Goal: Check status: Check status

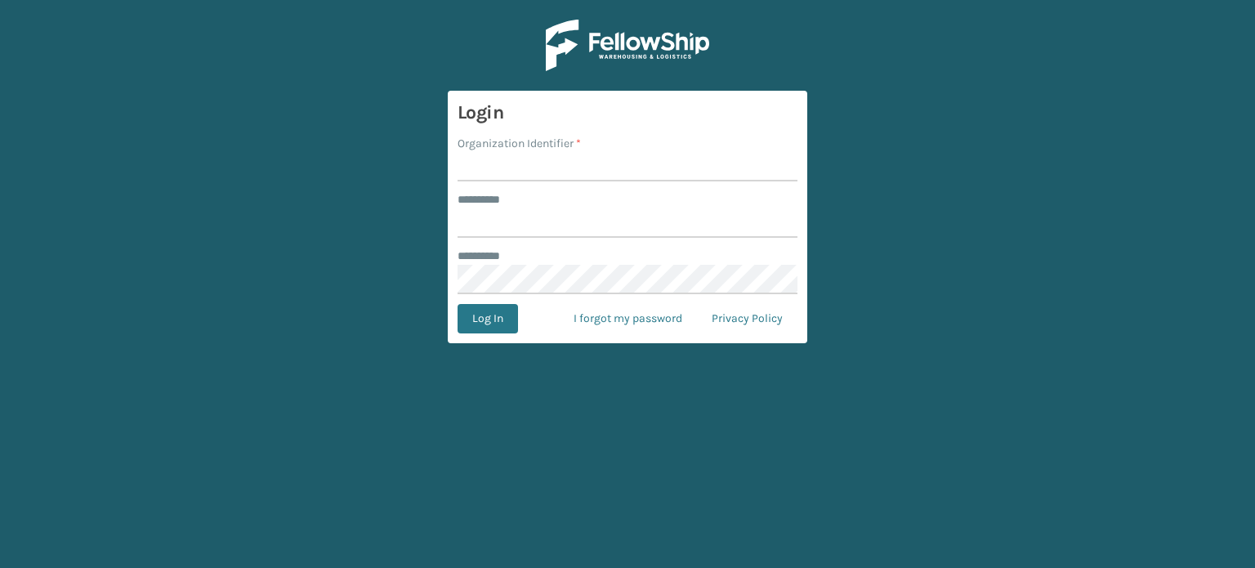
click at [545, 159] on input "Organization Identifier *" at bounding box center [628, 166] width 340 height 29
type input "SuperAdminOrganization"
click at [564, 202] on div "******** *" at bounding box center [628, 199] width 340 height 17
click at [536, 222] on input "******** *" at bounding box center [628, 222] width 340 height 29
type input "******"
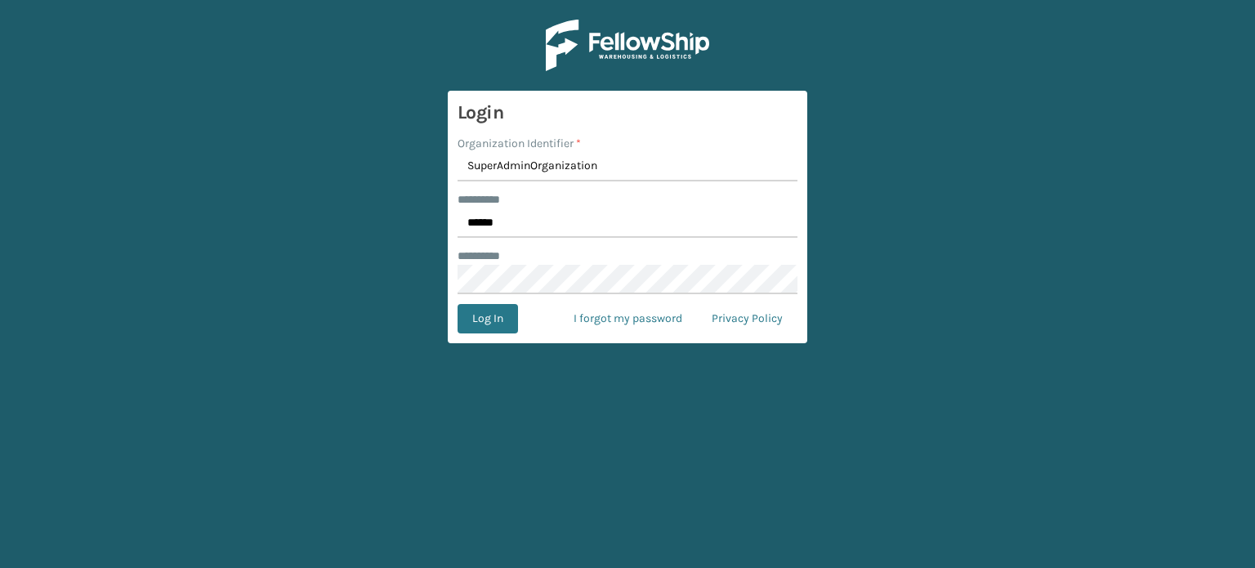
click at [479, 336] on form "Login Organization Identifier * SuperAdminOrganization ******** * ****** ******…" at bounding box center [628, 217] width 360 height 253
click at [477, 322] on button "Log In" at bounding box center [488, 318] width 60 height 29
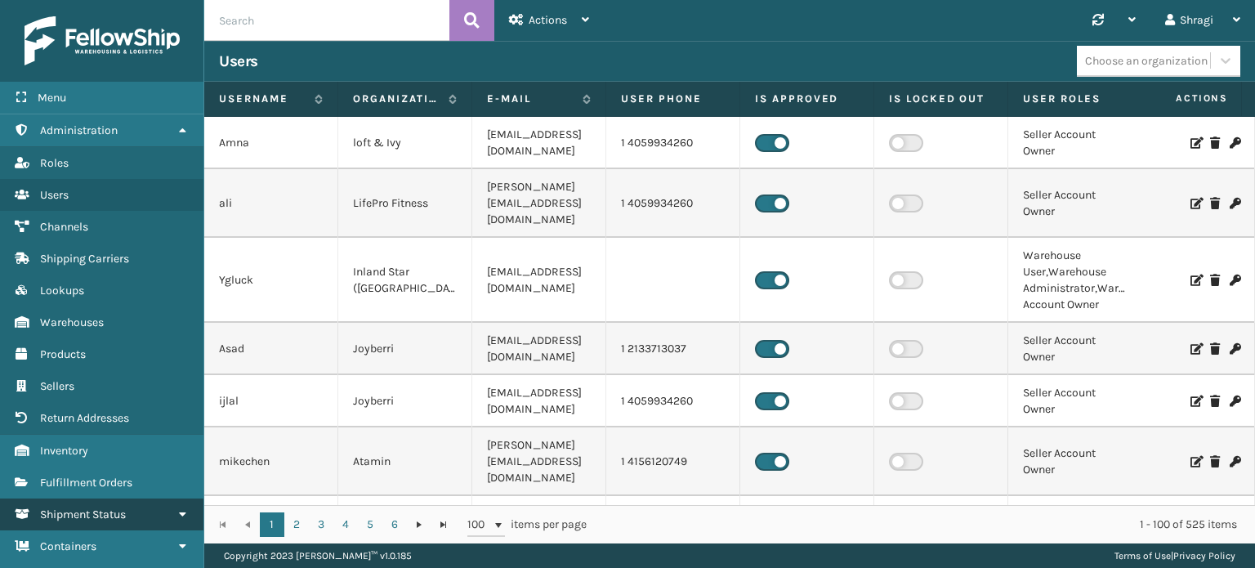
click at [98, 521] on link "Shipment Status" at bounding box center [101, 514] width 203 height 32
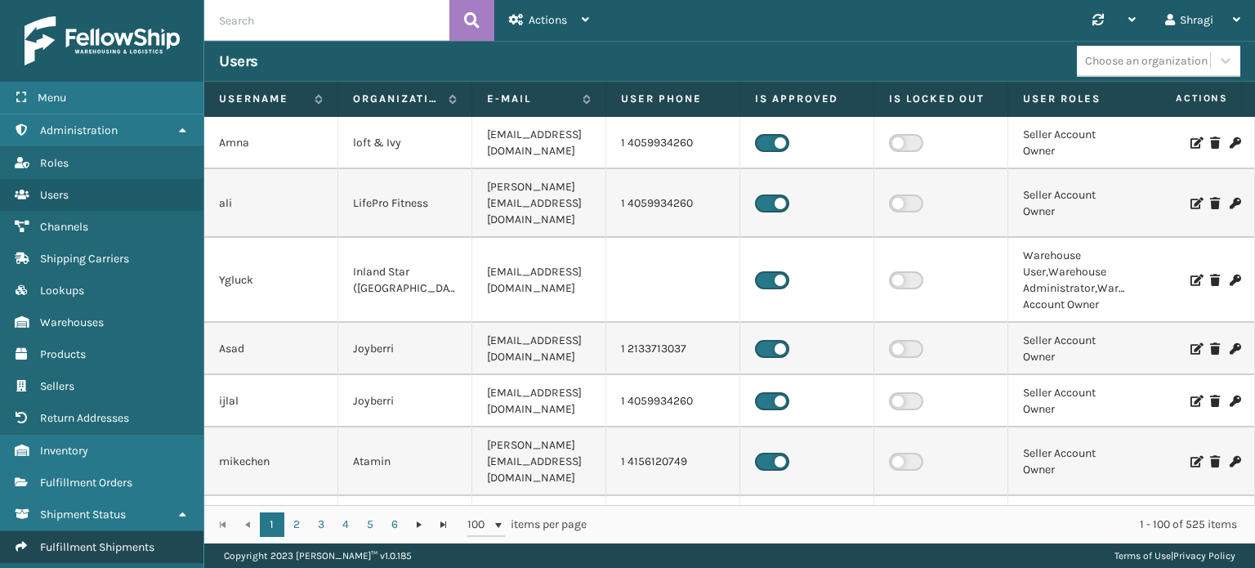
click at [74, 550] on span "Fulfillment Shipments" at bounding box center [97, 547] width 114 height 14
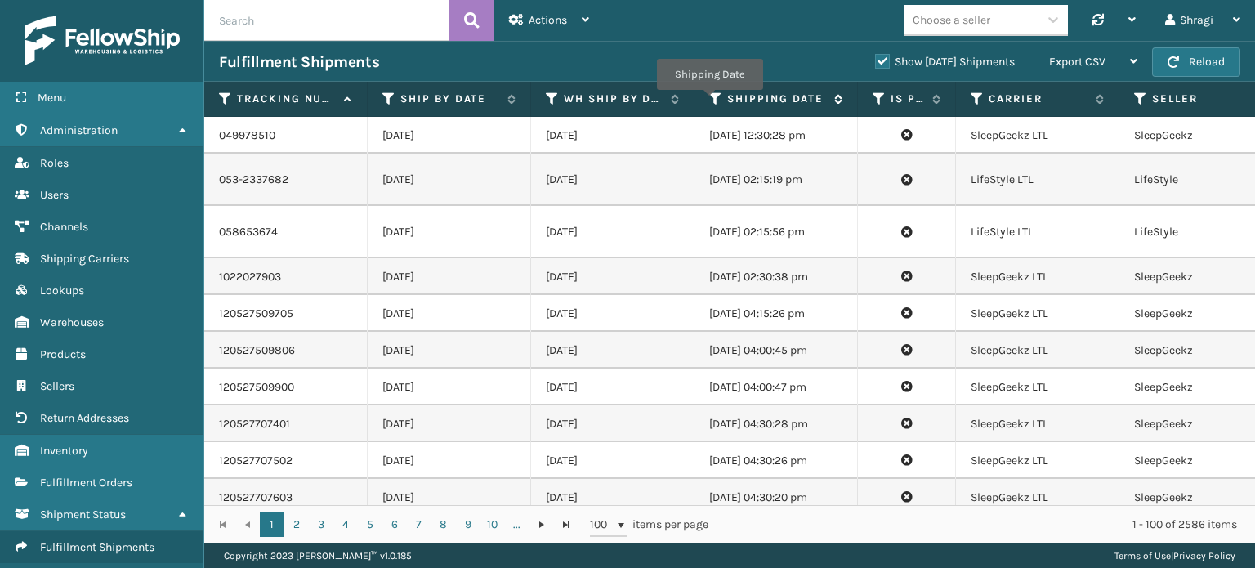
click at [711, 101] on icon at bounding box center [715, 99] width 13 height 15
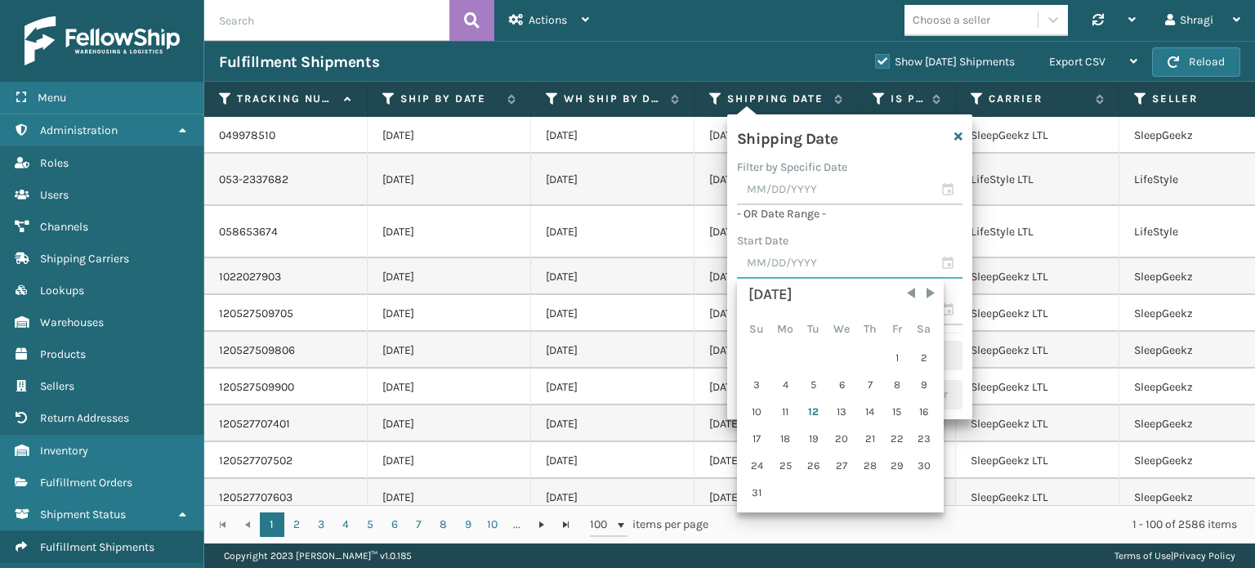
click at [837, 259] on input "text" at bounding box center [850, 263] width 226 height 29
click at [785, 403] on div "11" at bounding box center [785, 412] width 27 height 25
type input "[DATE]"
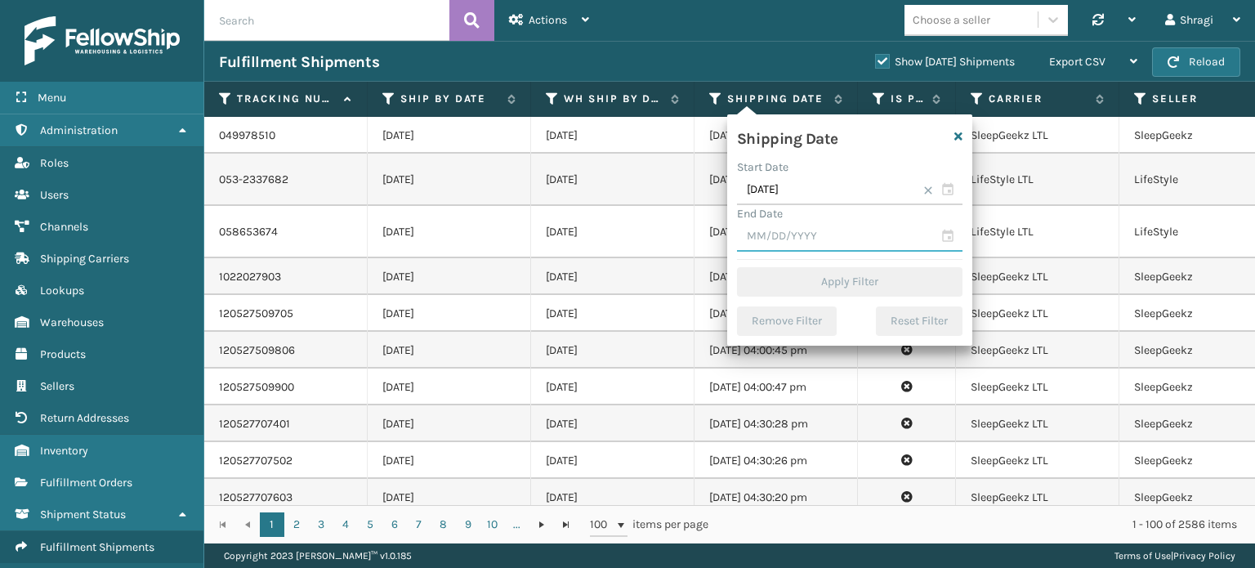
click at [766, 241] on input "text" at bounding box center [850, 236] width 226 height 29
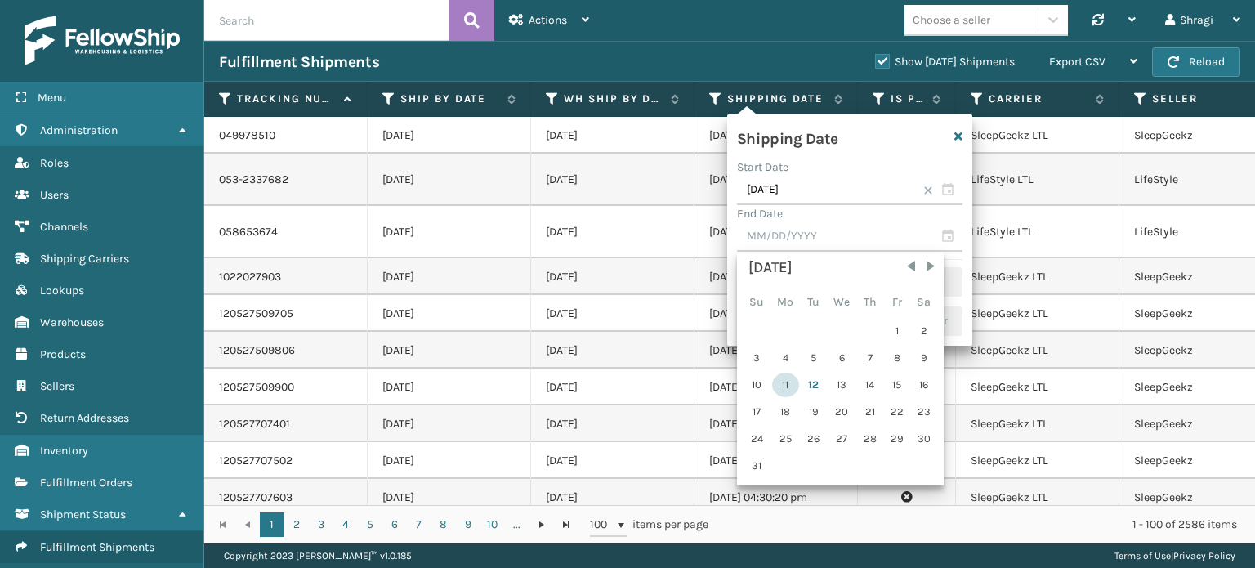
click at [785, 382] on div "11" at bounding box center [785, 385] width 27 height 25
type input "[DATE]"
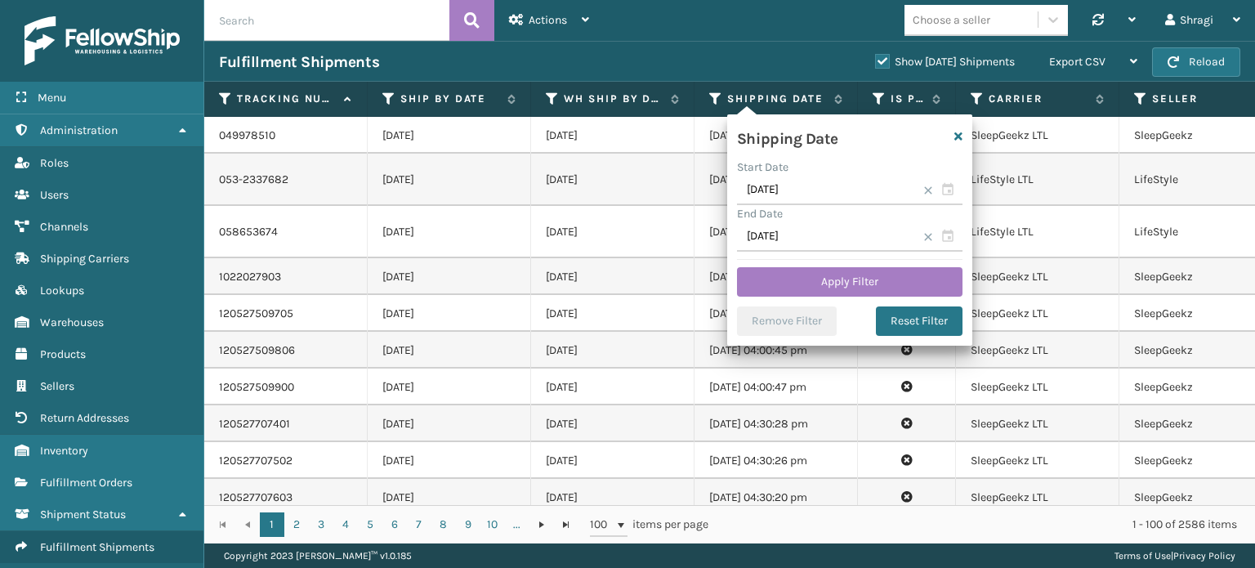
click at [781, 298] on div "Shipping Date Start Date 08/11/2025 End Date 08/11/2025 Apply Filter Remove Fil…" at bounding box center [849, 229] width 245 height 231
click at [782, 286] on button "Apply Filter" at bounding box center [850, 281] width 226 height 29
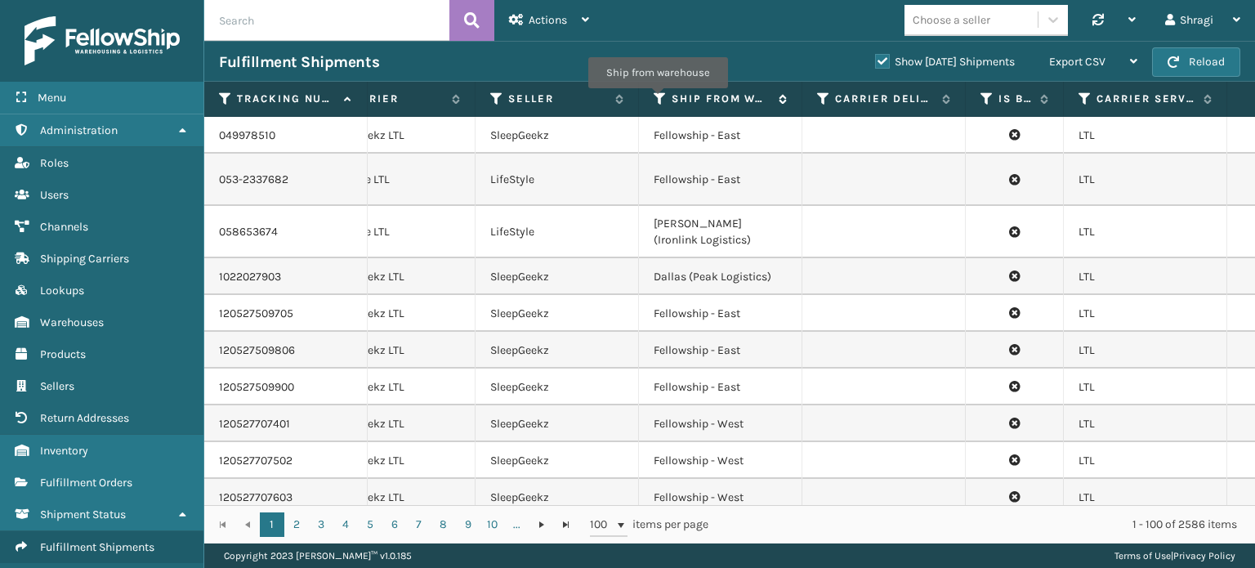
click at [658, 100] on icon at bounding box center [660, 99] width 13 height 15
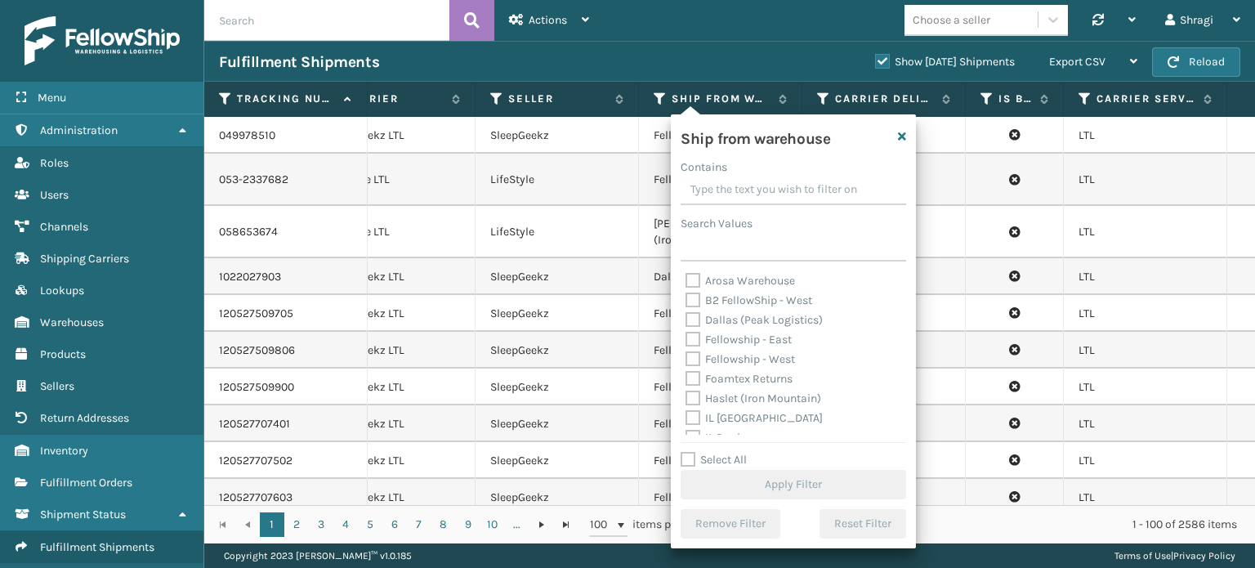
click at [744, 336] on label "Fellowship - East" at bounding box center [739, 340] width 106 height 14
click at [686, 336] on input "Fellowship - East" at bounding box center [686, 335] width 1 height 11
checkbox input "true"
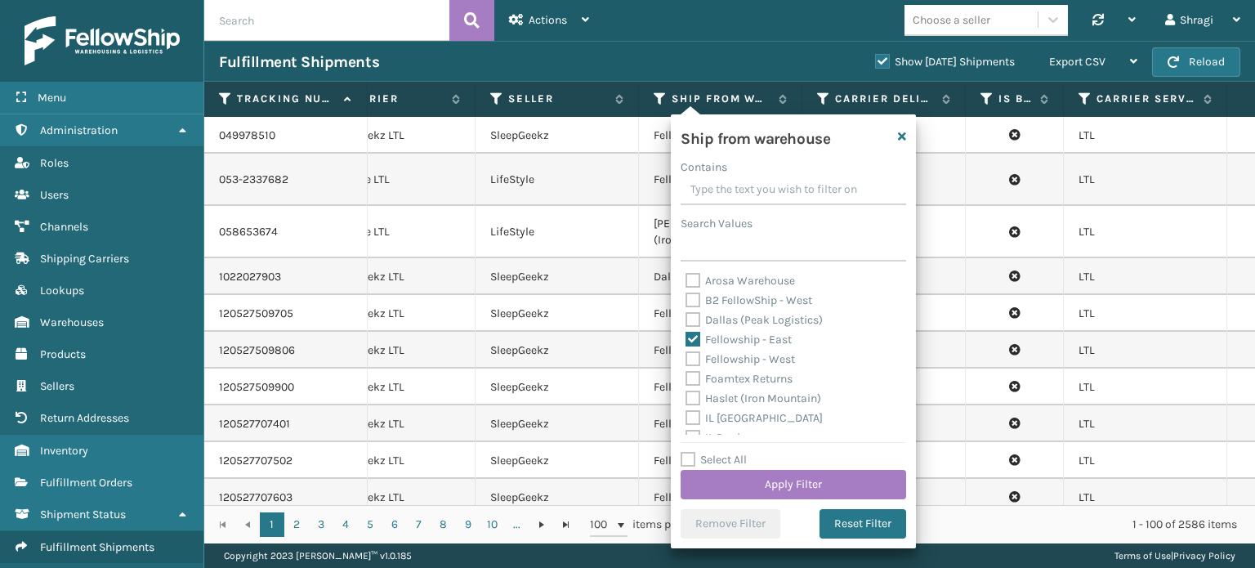
click at [731, 359] on label "Fellowship - West" at bounding box center [741, 359] width 110 height 14
click at [686, 359] on input "Fellowship - West" at bounding box center [686, 355] width 1 height 11
checkbox input "true"
drag, startPoint x: 890, startPoint y: 306, endPoint x: 893, endPoint y: 319, distance: 13.5
click at [893, 319] on div "Arosa Warehouse B2 FellowShip - West Dallas (Peak Logistics) Fellowship - East …" at bounding box center [794, 352] width 226 height 163
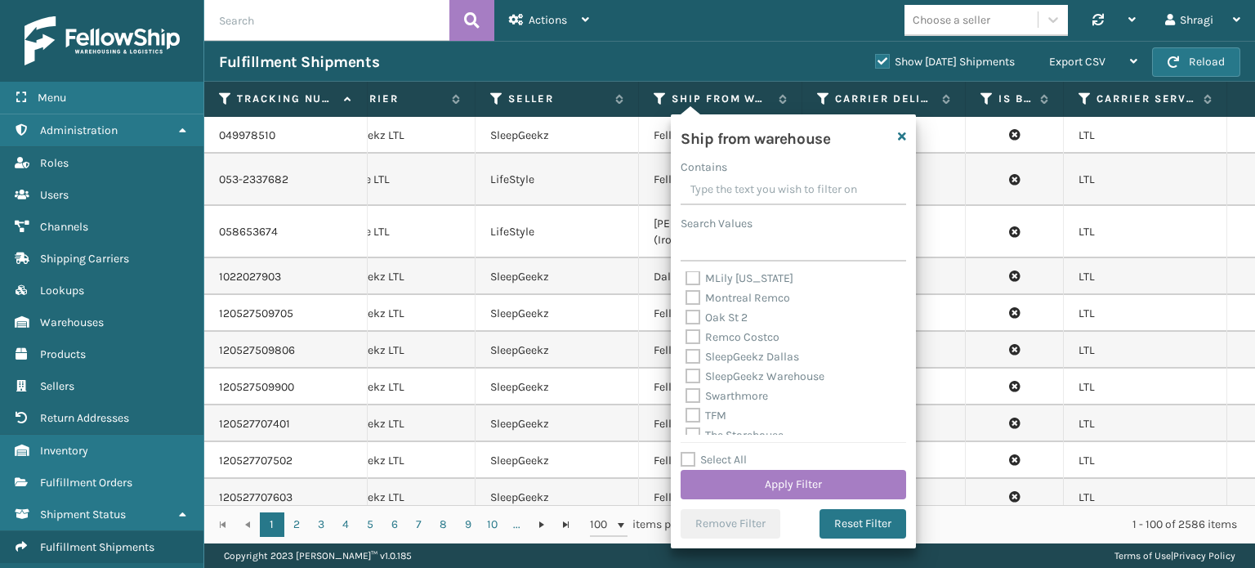
scroll to position [405, 0]
click at [716, 385] on label "TFM" at bounding box center [706, 385] width 41 height 14
click at [686, 385] on input "TFM" at bounding box center [686, 381] width 1 height 11
checkbox input "true"
click at [715, 346] on label "SleepGeekz Warehouse" at bounding box center [755, 346] width 139 height 14
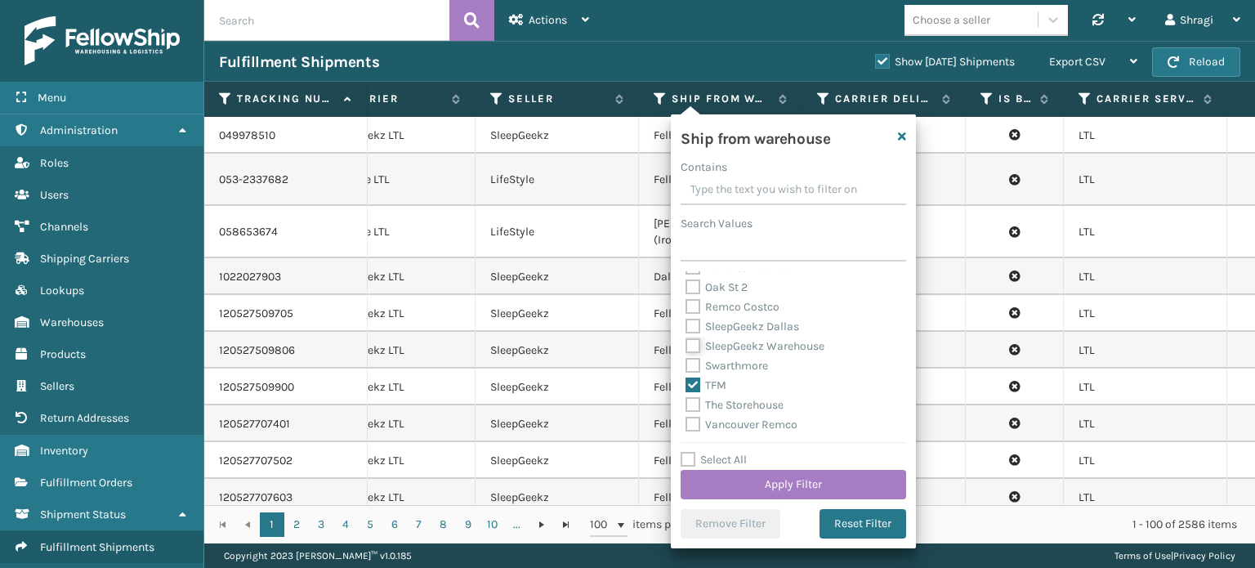
click at [686, 346] on input "SleepGeekz Warehouse" at bounding box center [686, 342] width 1 height 11
checkbox input "true"
click at [752, 314] on label "[PERSON_NAME]" at bounding box center [740, 320] width 108 height 14
click at [686, 314] on input "[PERSON_NAME]" at bounding box center [686, 316] width 1 height 11
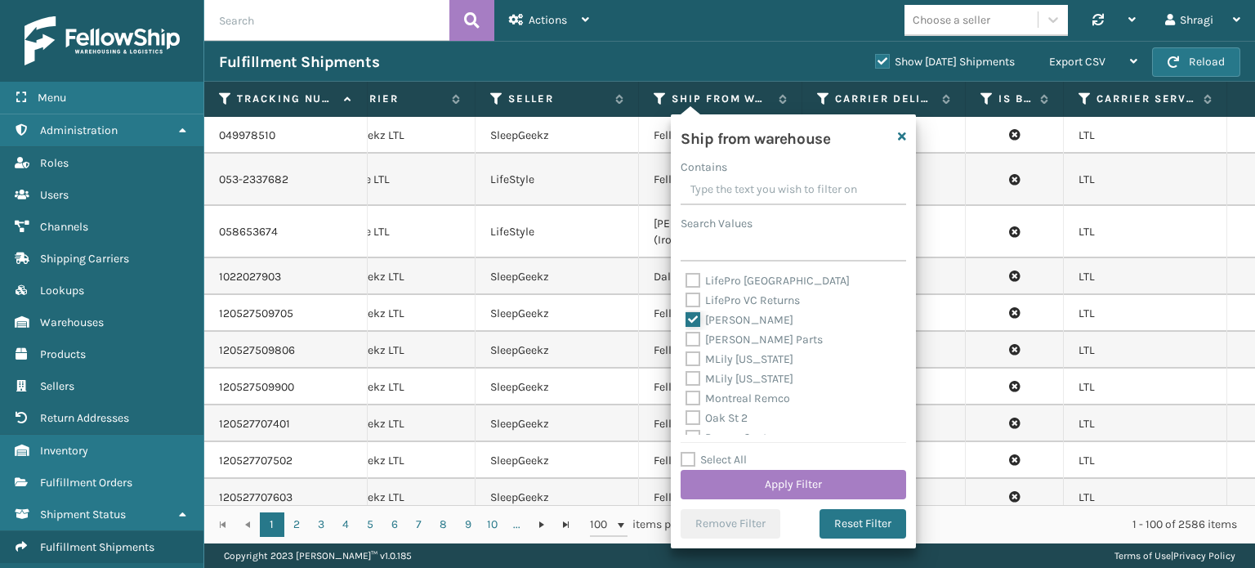
checkbox input "true"
click at [892, 283] on div "Arosa Warehouse B2 FellowShip - West Dallas (Peak Logistics) Fellowship - East …" at bounding box center [794, 352] width 226 height 163
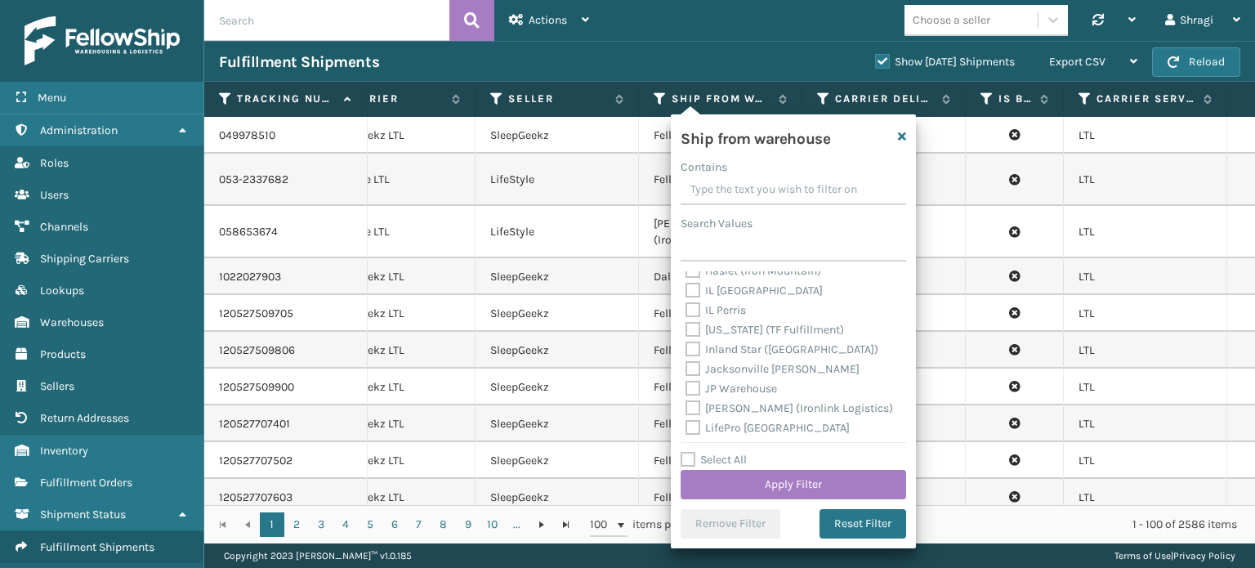
scroll to position [111, 0]
click at [778, 340] on label "Indiana (TF Fulfillment)" at bounding box center [765, 346] width 159 height 14
click at [686, 340] on input "Indiana (TF Fulfillment)" at bounding box center [686, 342] width 1 height 11
checkbox input "true"
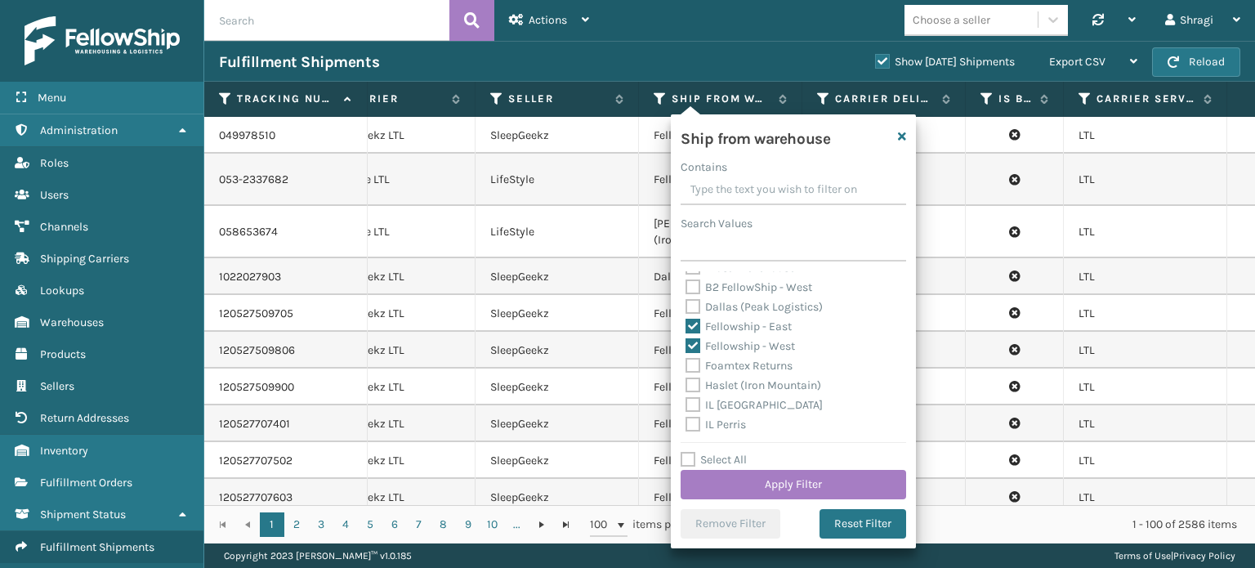
scroll to position [0, 0]
click at [743, 323] on label "Dallas (Peak Logistics)" at bounding box center [754, 320] width 137 height 14
click at [686, 321] on input "Dallas (Peak Logistics)" at bounding box center [686, 316] width 1 height 11
checkbox input "true"
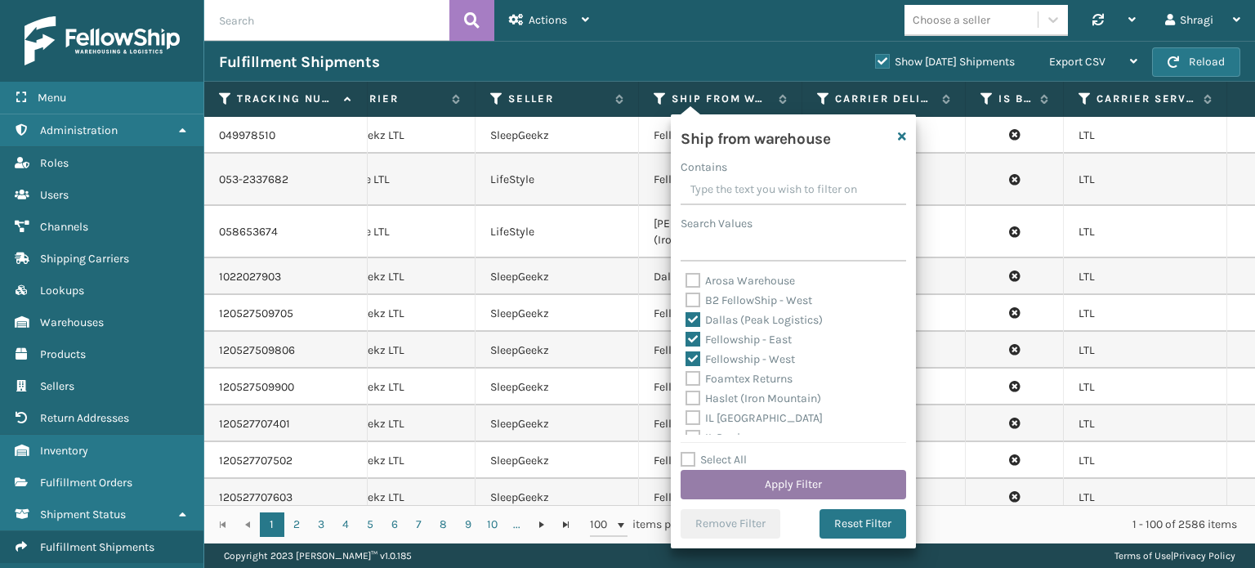
click at [719, 484] on button "Apply Filter" at bounding box center [794, 484] width 226 height 29
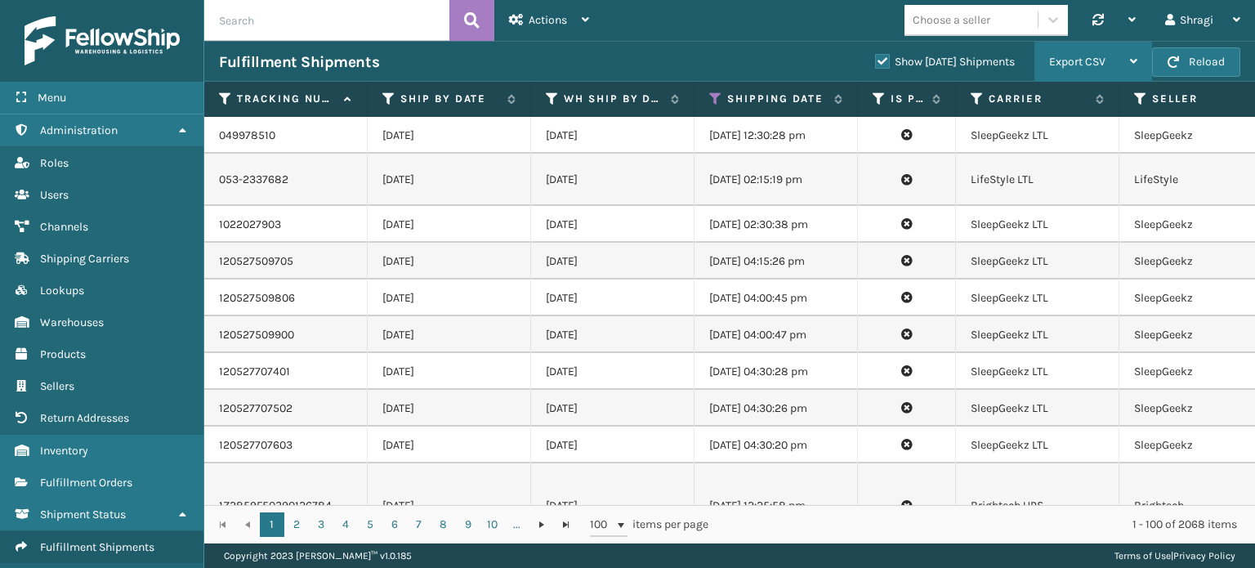
click at [1066, 65] on span "Export CSV" at bounding box center [1077, 62] width 56 height 14
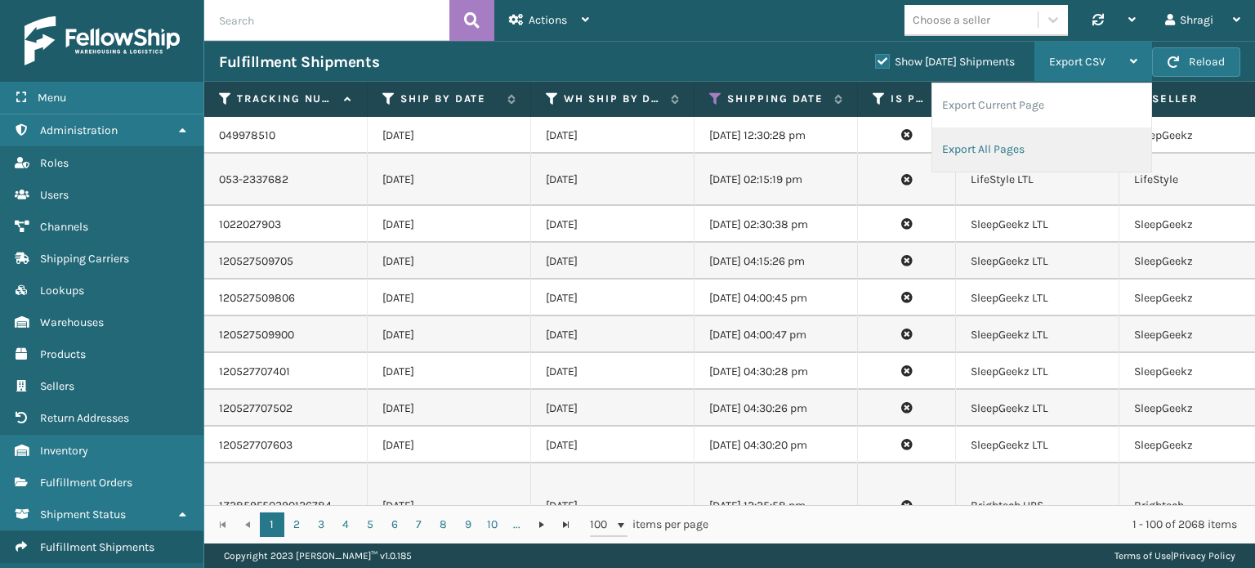
click at [1029, 147] on li "Export All Pages" at bounding box center [1041, 149] width 219 height 44
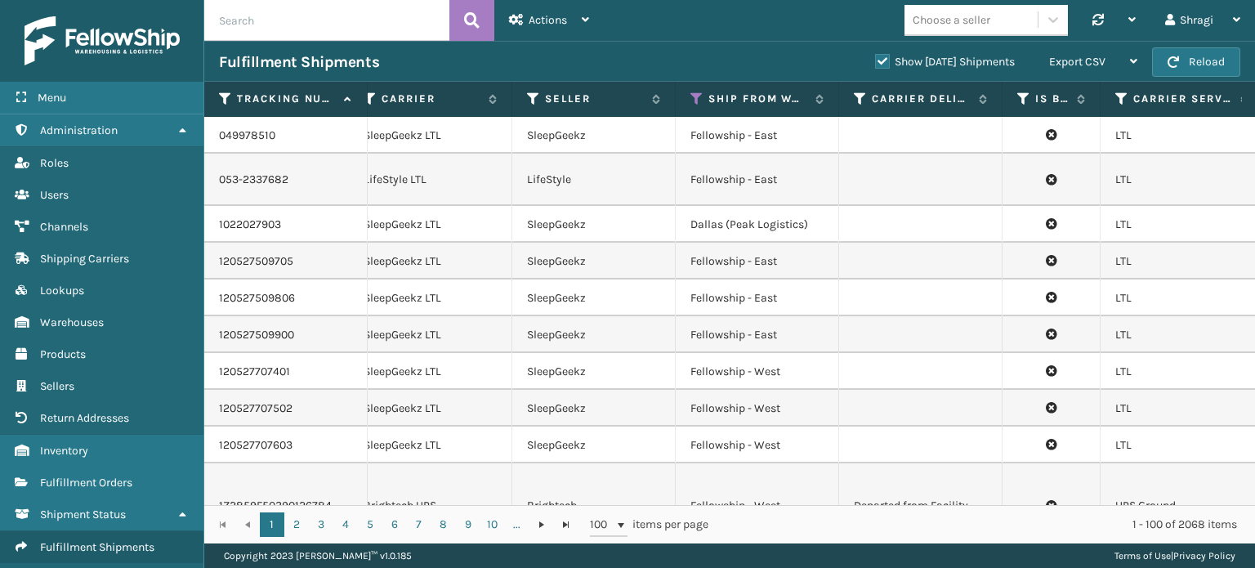
scroll to position [0, 1154]
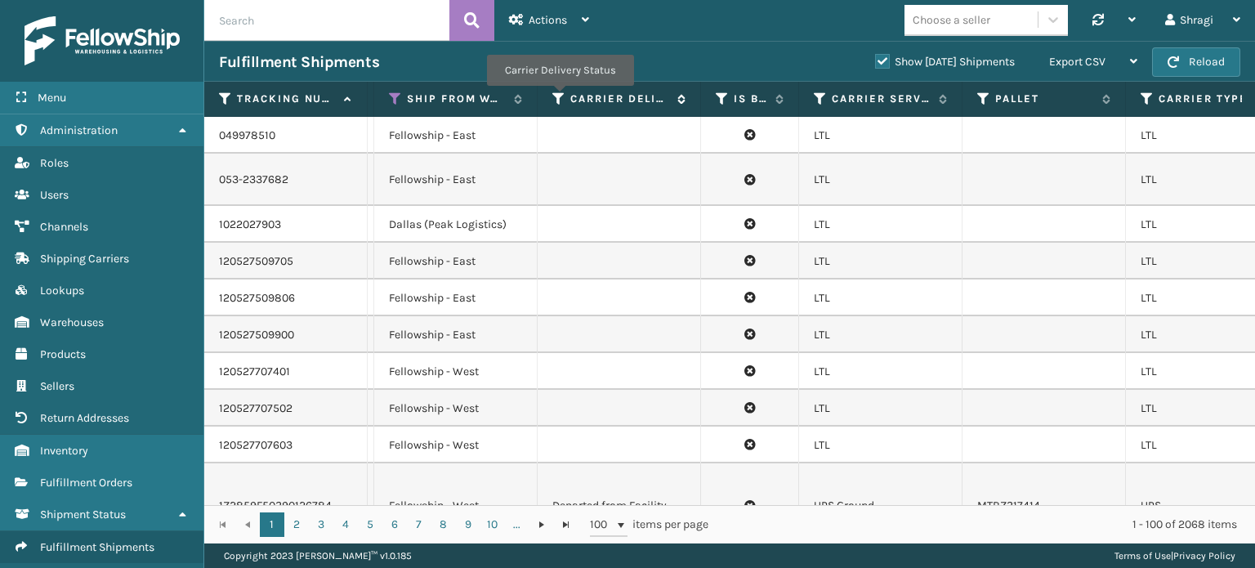
click at [559, 97] on icon at bounding box center [558, 99] width 13 height 15
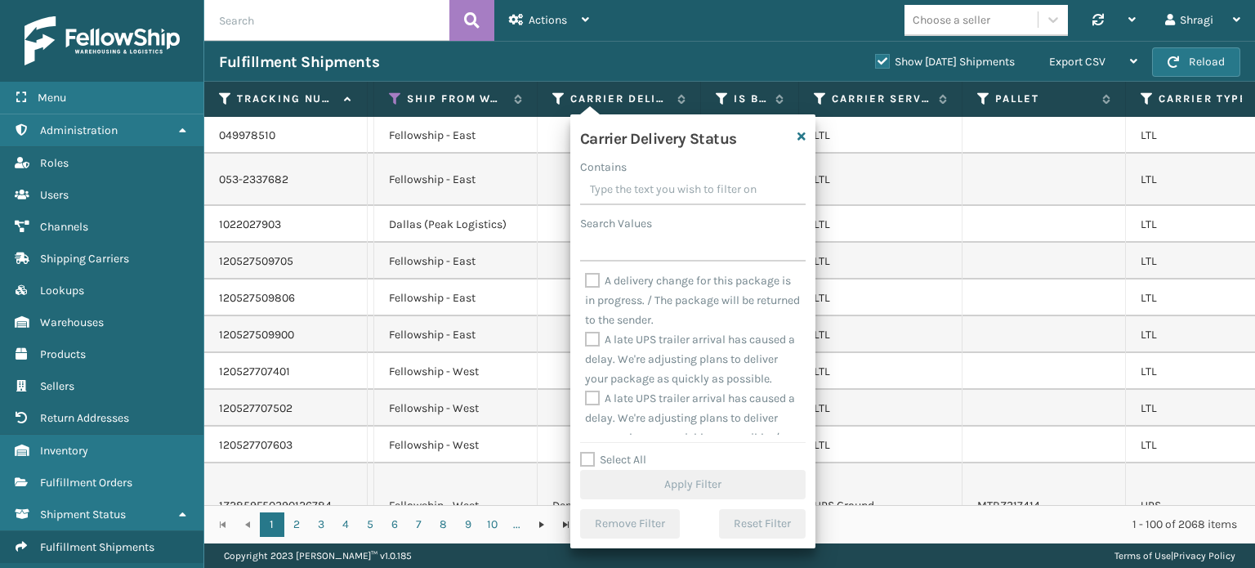
click at [502, 368] on td "Fellowship - West" at bounding box center [455, 371] width 163 height 37
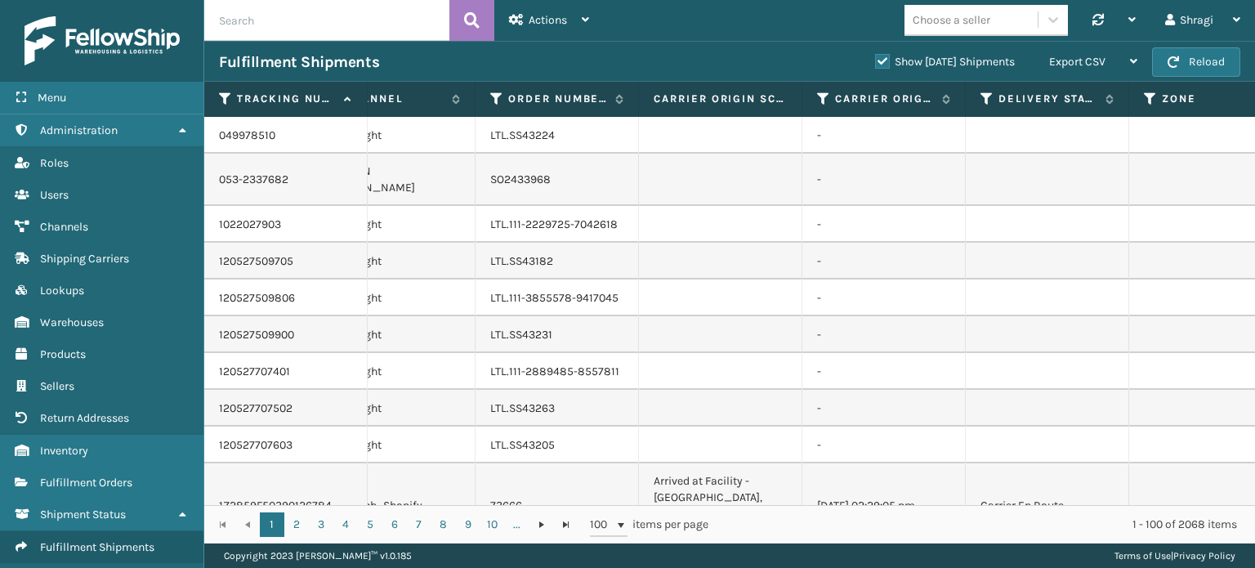
click at [977, 100] on th "Delivery Status" at bounding box center [1047, 99] width 163 height 35
click at [987, 97] on icon at bounding box center [987, 99] width 13 height 15
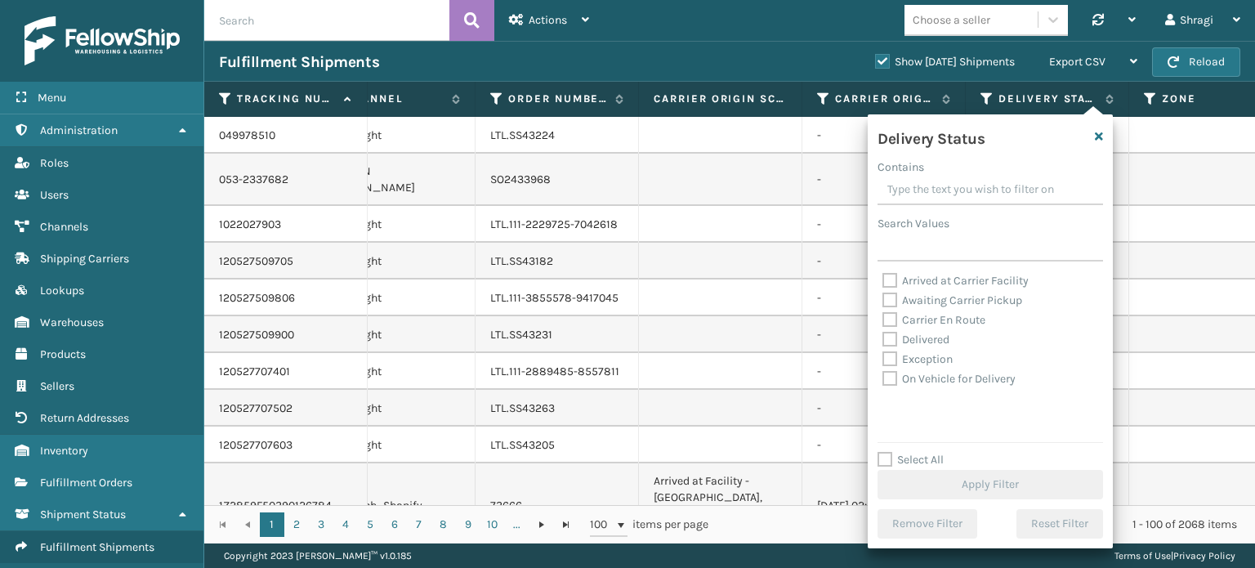
click at [913, 300] on label "Awaiting Carrier Pickup" at bounding box center [953, 300] width 140 height 14
click at [883, 300] on input "Awaiting Carrier Pickup" at bounding box center [883, 296] width 1 height 11
checkbox input "true"
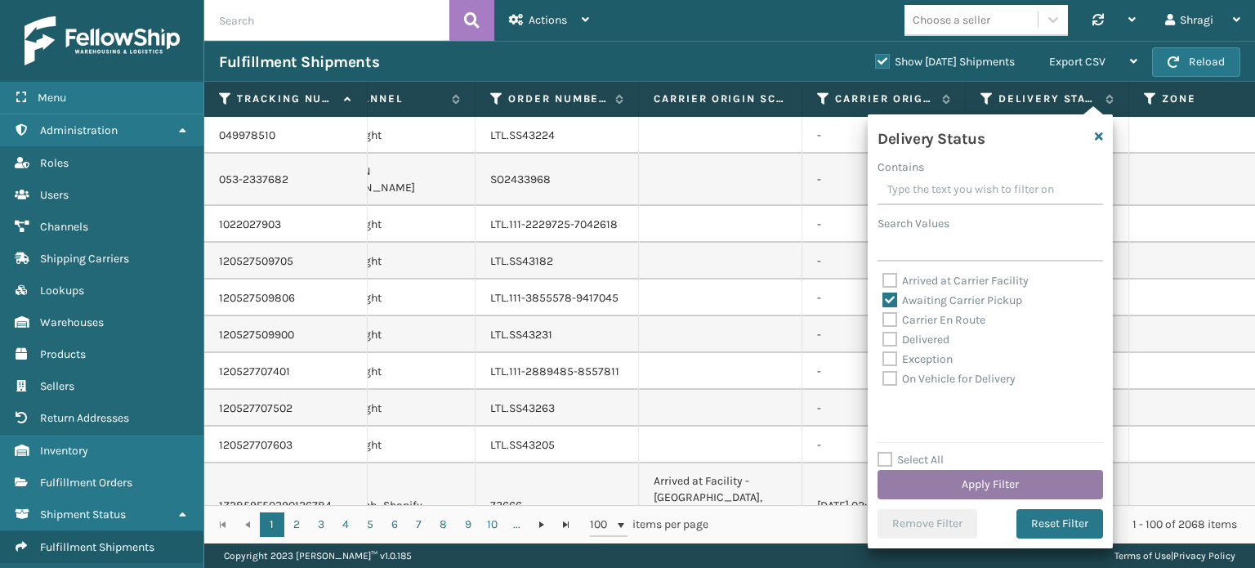
click at [960, 480] on button "Apply Filter" at bounding box center [991, 484] width 226 height 29
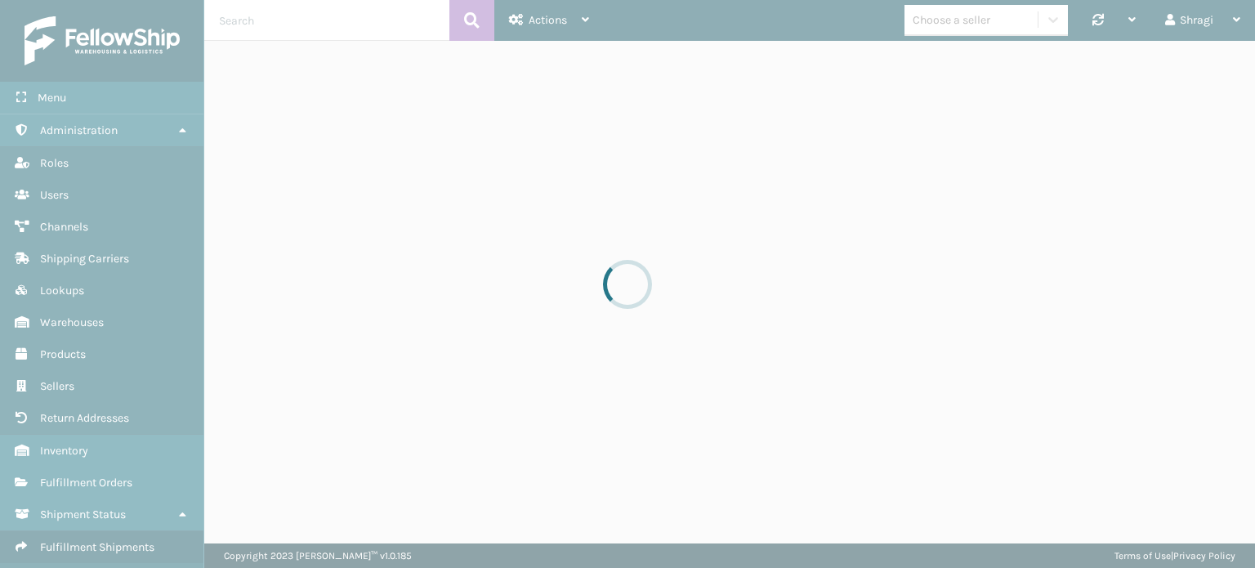
drag, startPoint x: 912, startPoint y: 467, endPoint x: 421, endPoint y: 243, distance: 539.8
click at [421, 243] on div at bounding box center [627, 284] width 1255 height 568
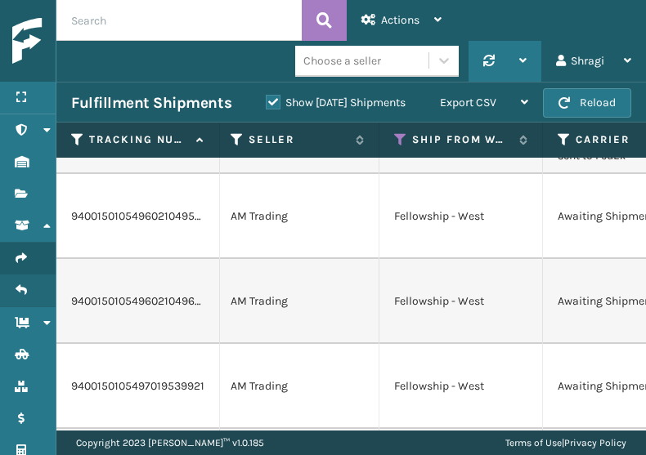
scroll to position [1209, 756]
